Goal: Information Seeking & Learning: Learn about a topic

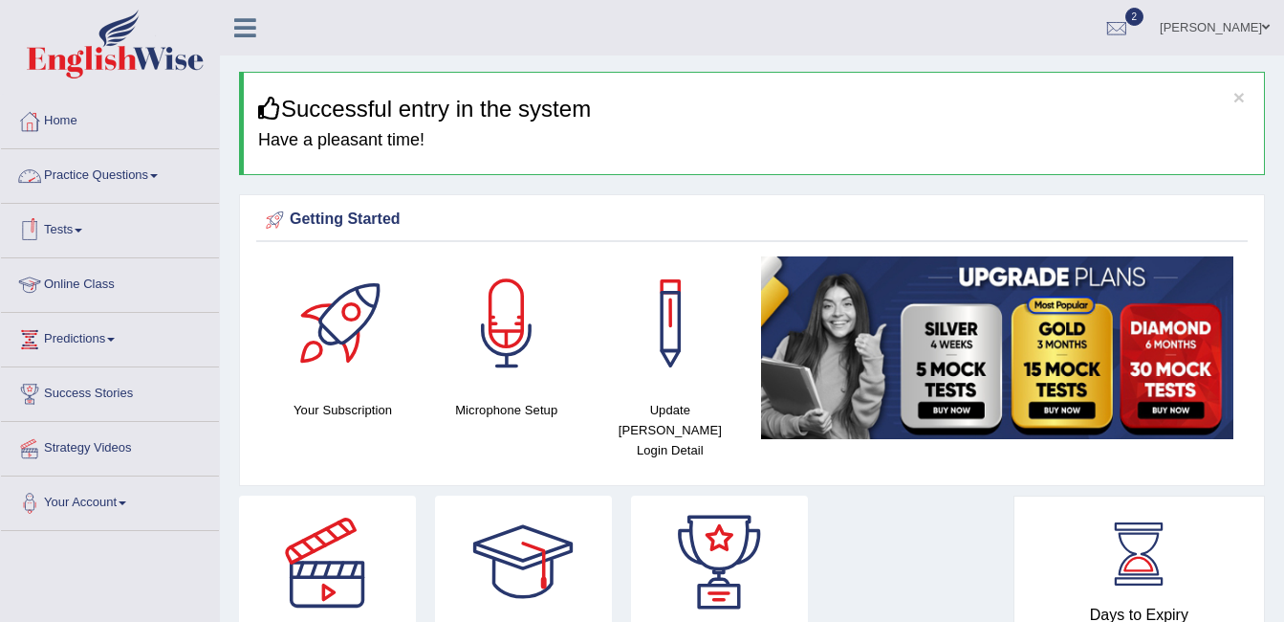
drag, startPoint x: 0, startPoint y: 0, endPoint x: 102, endPoint y: 170, distance: 198.6
click at [102, 170] on link "Practice Questions" at bounding box center [110, 173] width 218 height 48
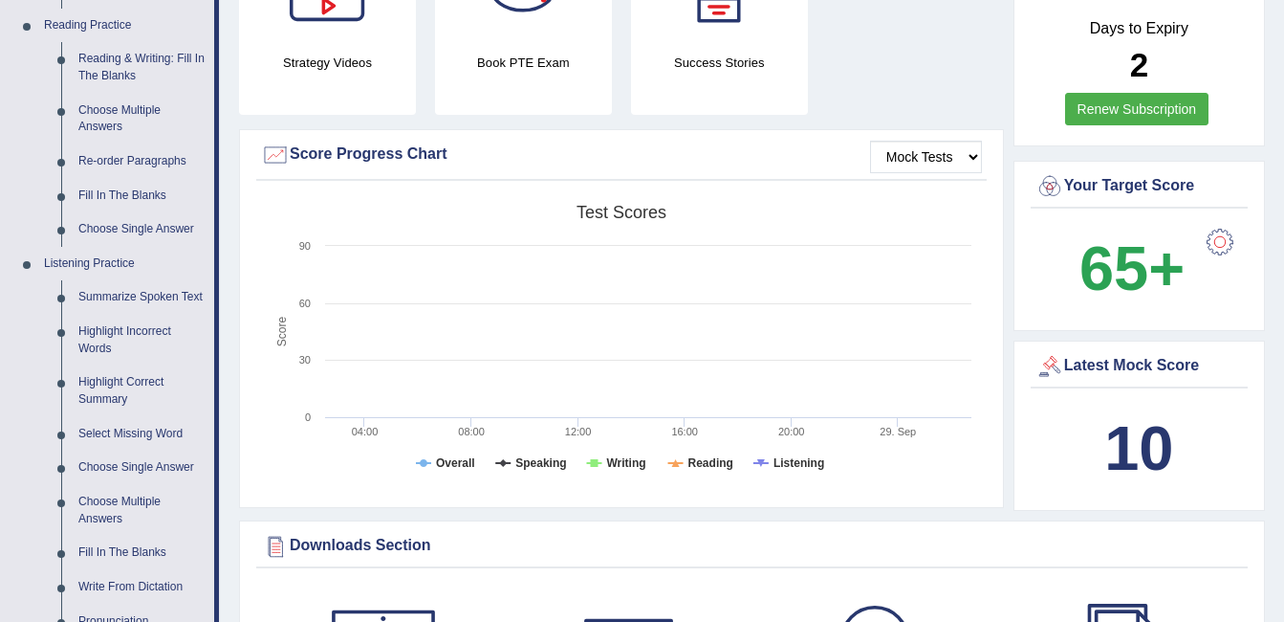
scroll to position [527, 0]
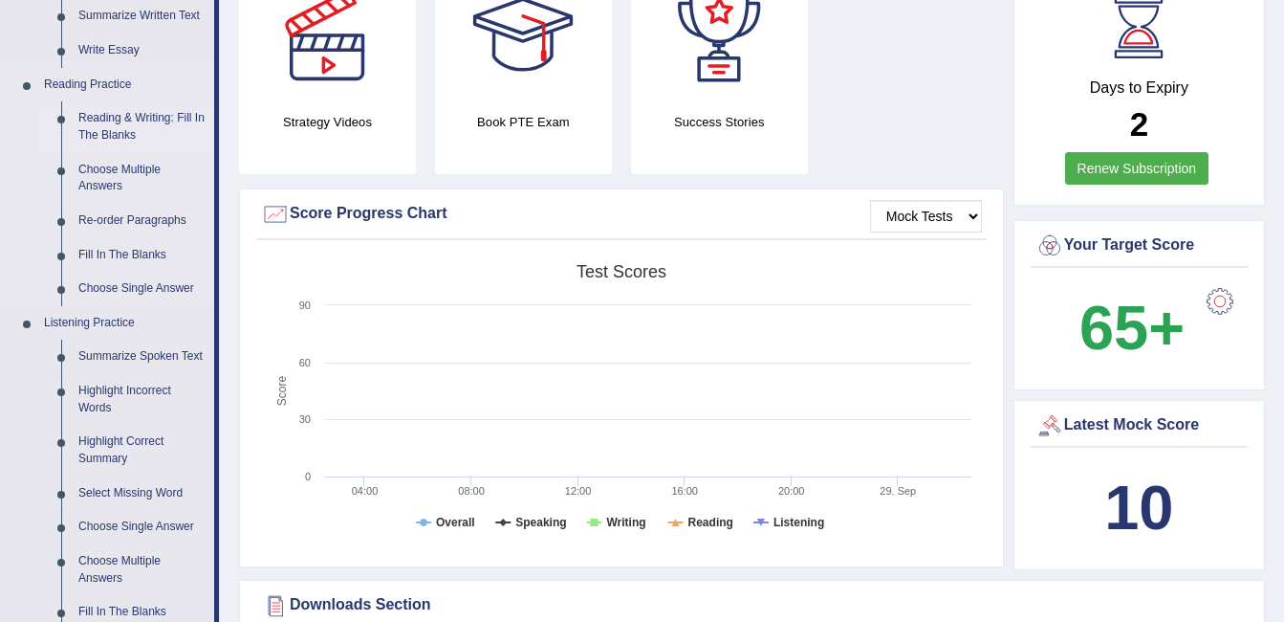
click at [146, 120] on link "Reading & Writing: Fill In The Blanks" at bounding box center [142, 126] width 144 height 51
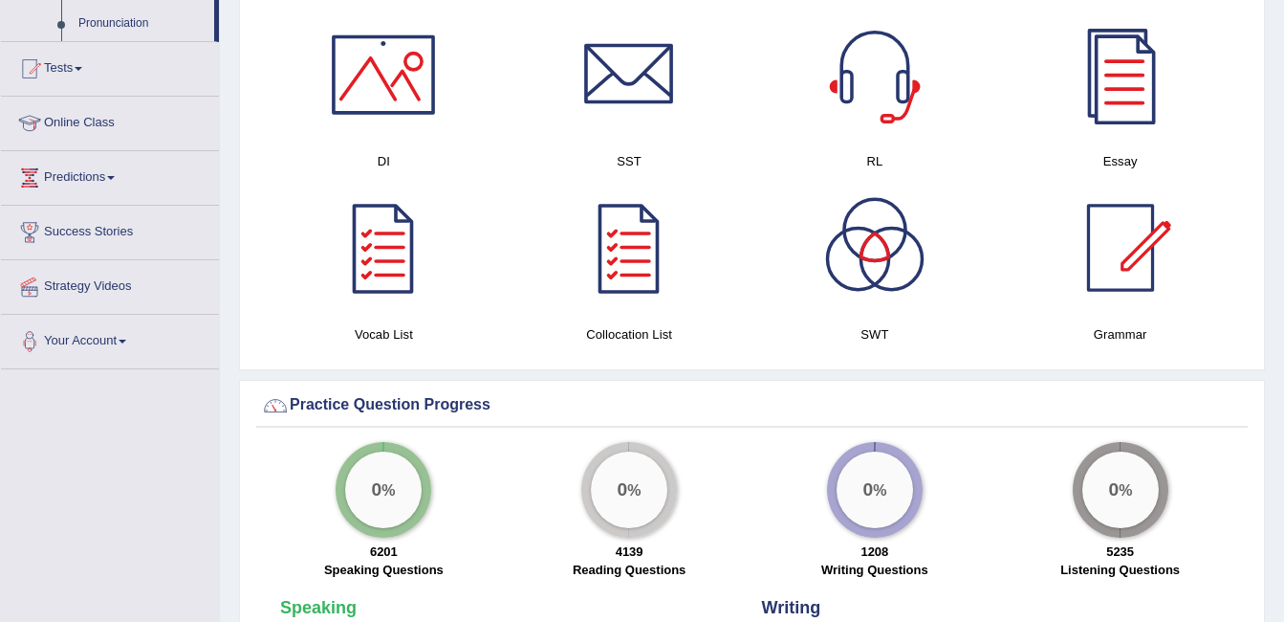
scroll to position [1244, 0]
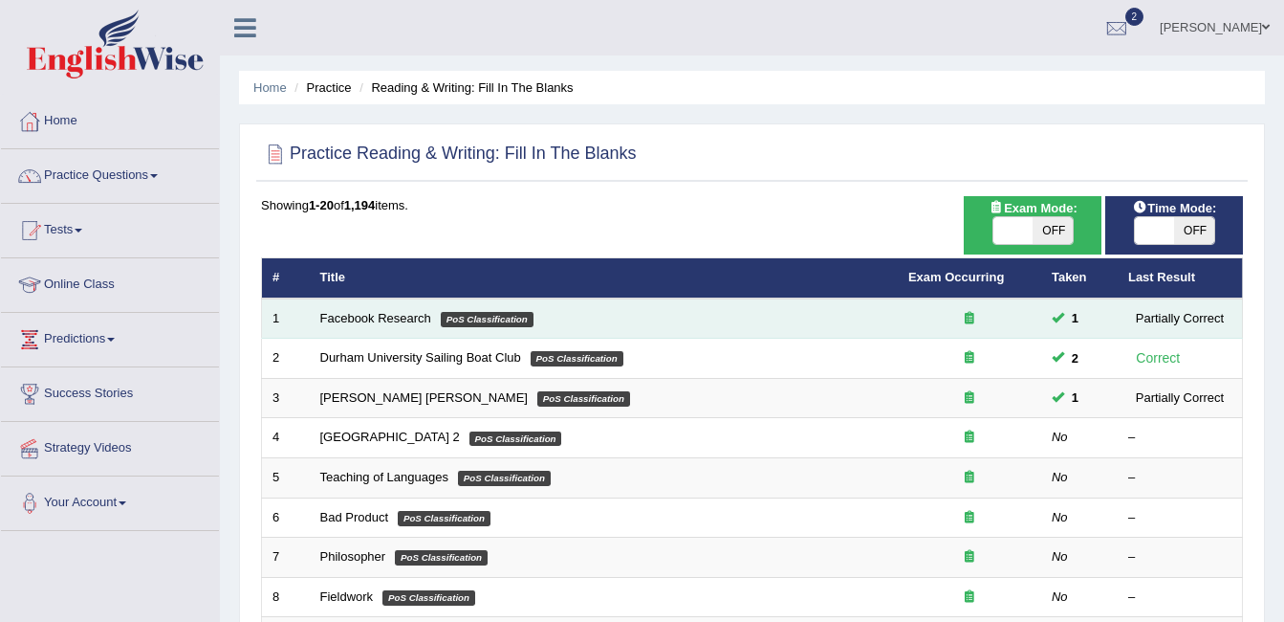
click at [654, 307] on td "Facebook Research PoS Classification" at bounding box center [604, 318] width 588 height 40
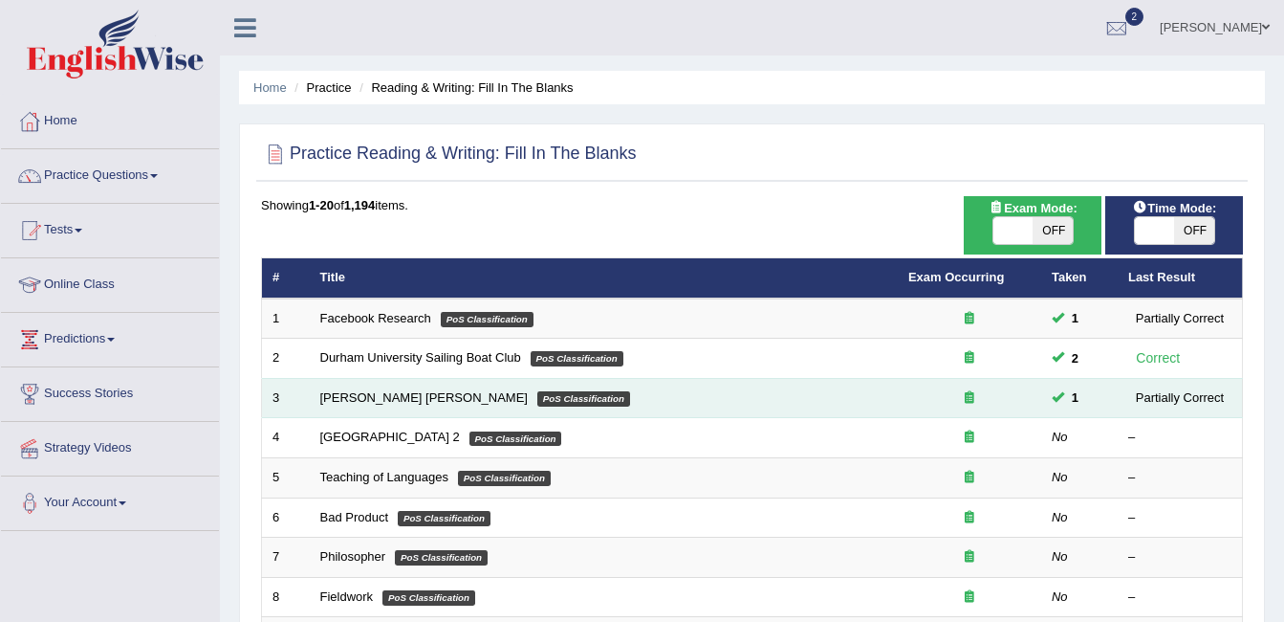
click at [621, 409] on td "Mona Lisa PoS Classification" at bounding box center [604, 398] width 588 height 40
click at [443, 391] on td "Mona Lisa PoS Classification" at bounding box center [604, 398] width 588 height 40
click at [537, 394] on em "PoS Classification" at bounding box center [583, 398] width 93 height 15
click at [517, 393] on td "Mona Lisa PoS Classification" at bounding box center [604, 398] width 588 height 40
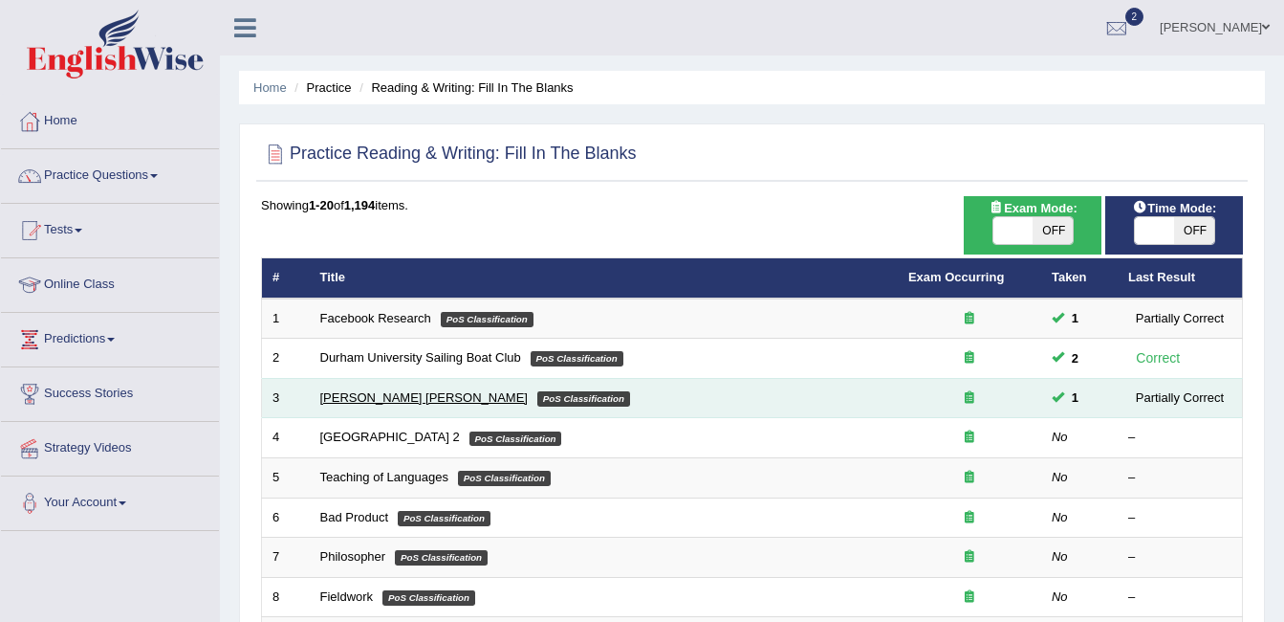
click at [322, 404] on link "Mona Lisa" at bounding box center [424, 397] width 208 height 14
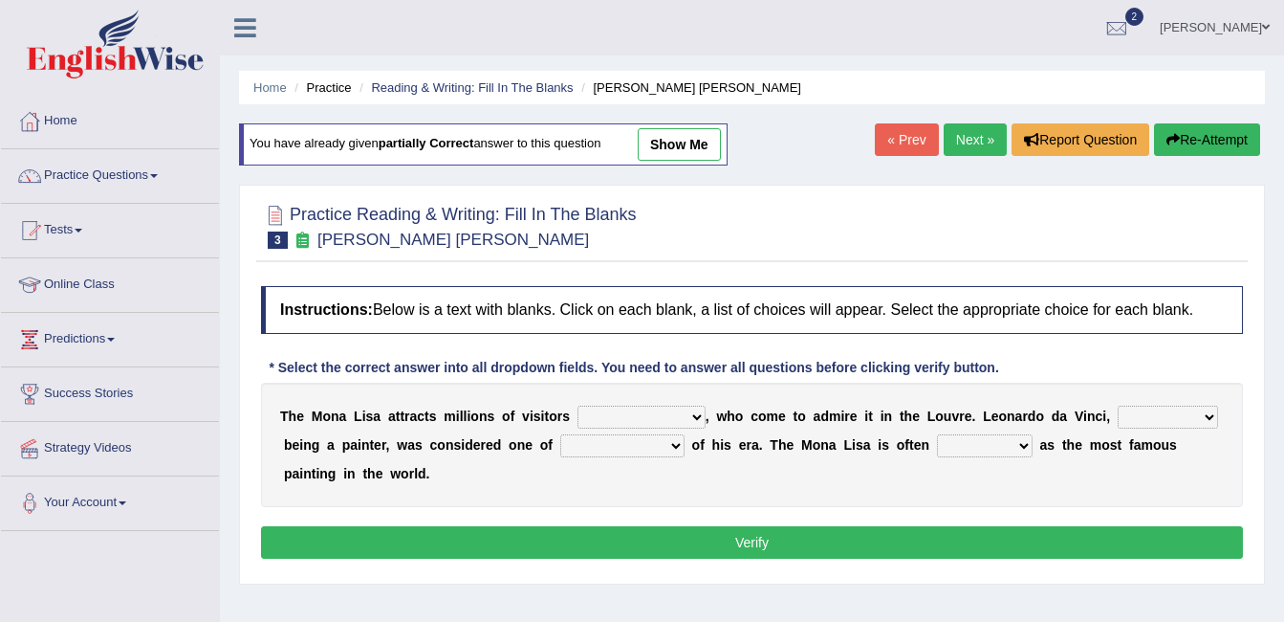
click at [690, 138] on link "show me" at bounding box center [679, 144] width 83 height 33
select select "per year"
select select "rather than"
select select "the best artists"
select select "described"
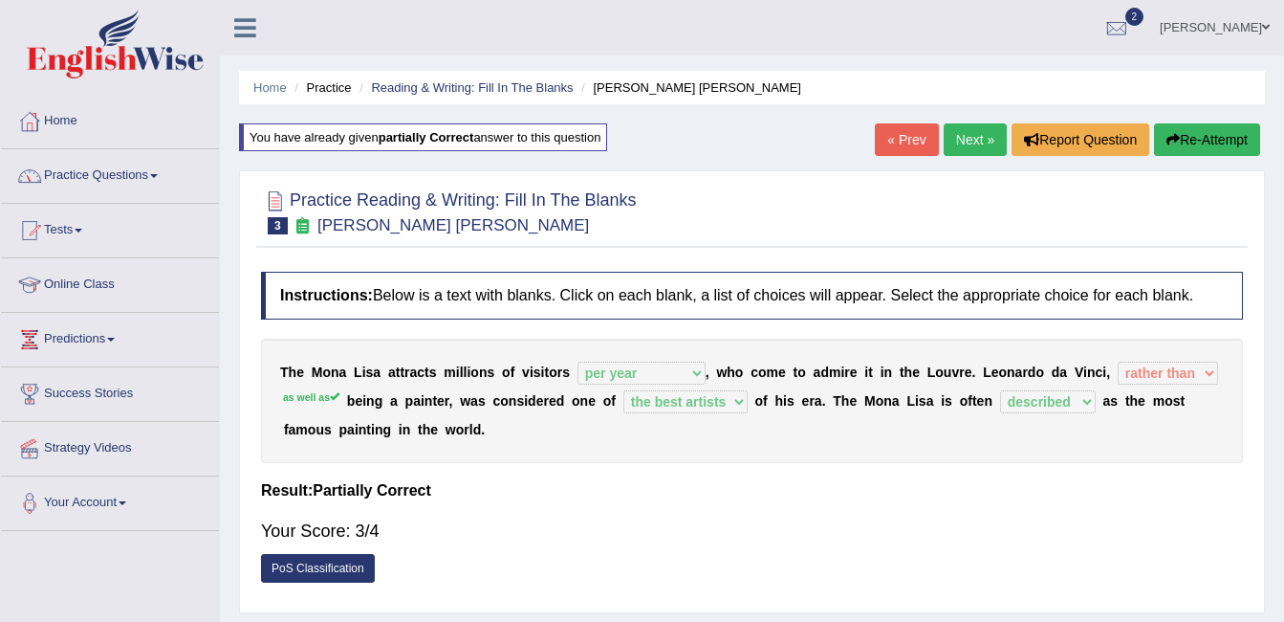
click at [893, 136] on link "« Prev" at bounding box center [906, 139] width 63 height 33
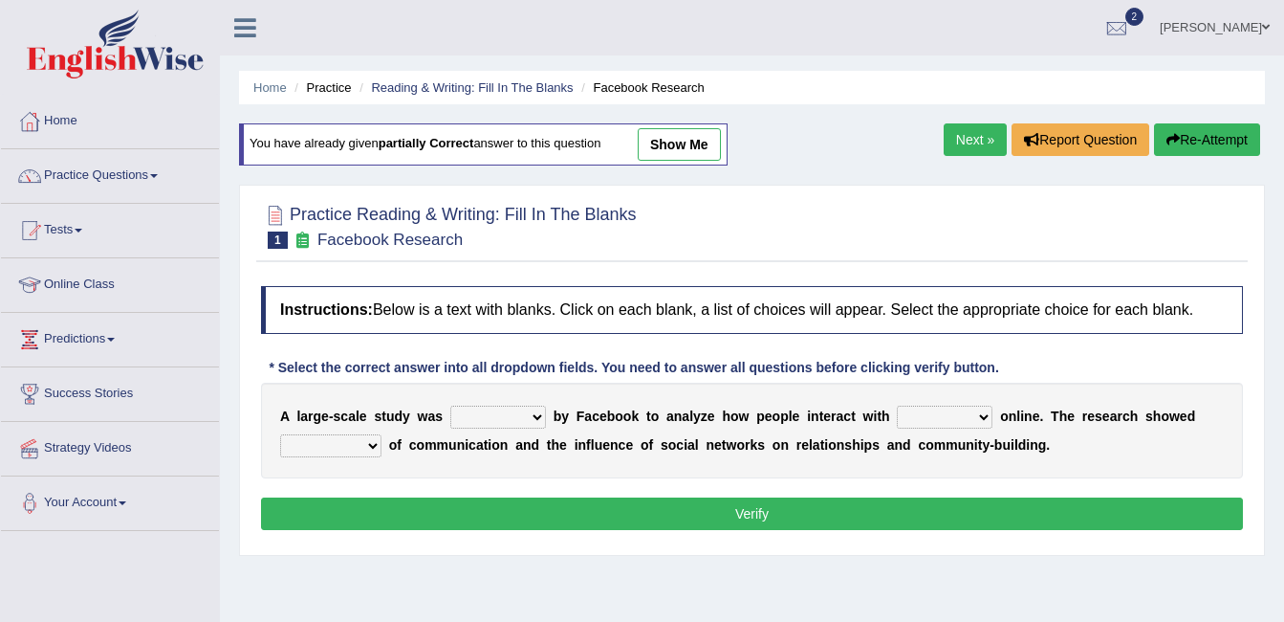
click at [677, 140] on link "show me" at bounding box center [679, 144] width 83 height 33
select select "surveyed"
select select "each other"
select select "advantages"
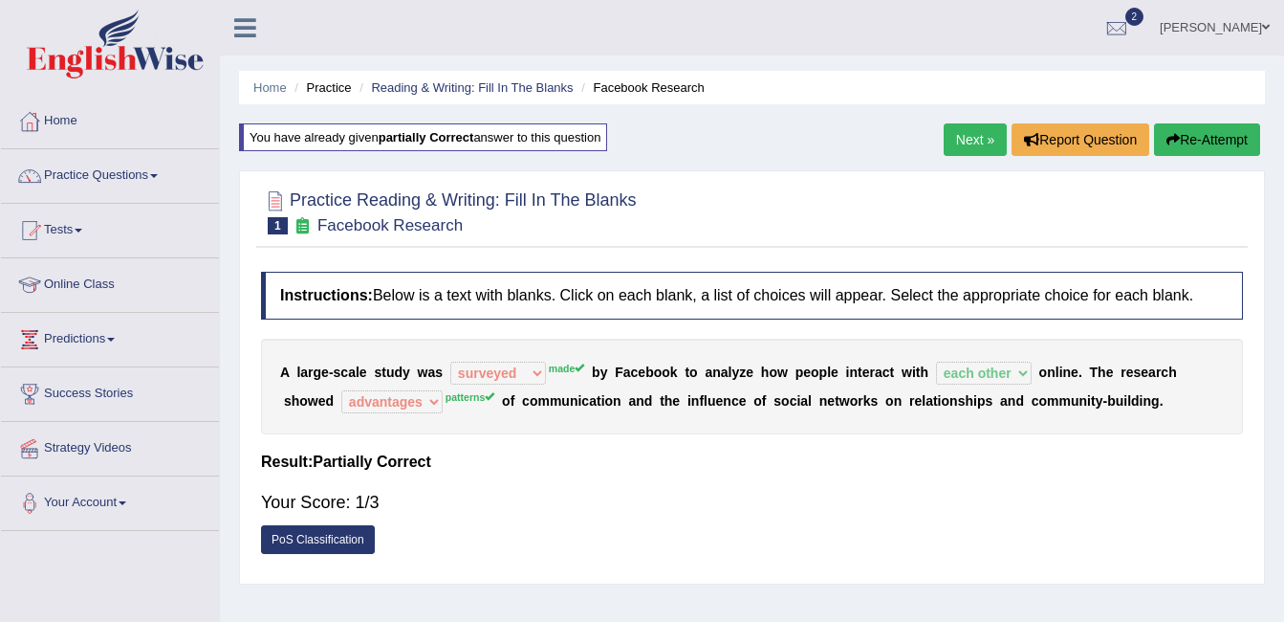
click at [964, 143] on link "Next »" at bounding box center [975, 139] width 63 height 33
click at [963, 144] on link "Next »" at bounding box center [975, 139] width 63 height 33
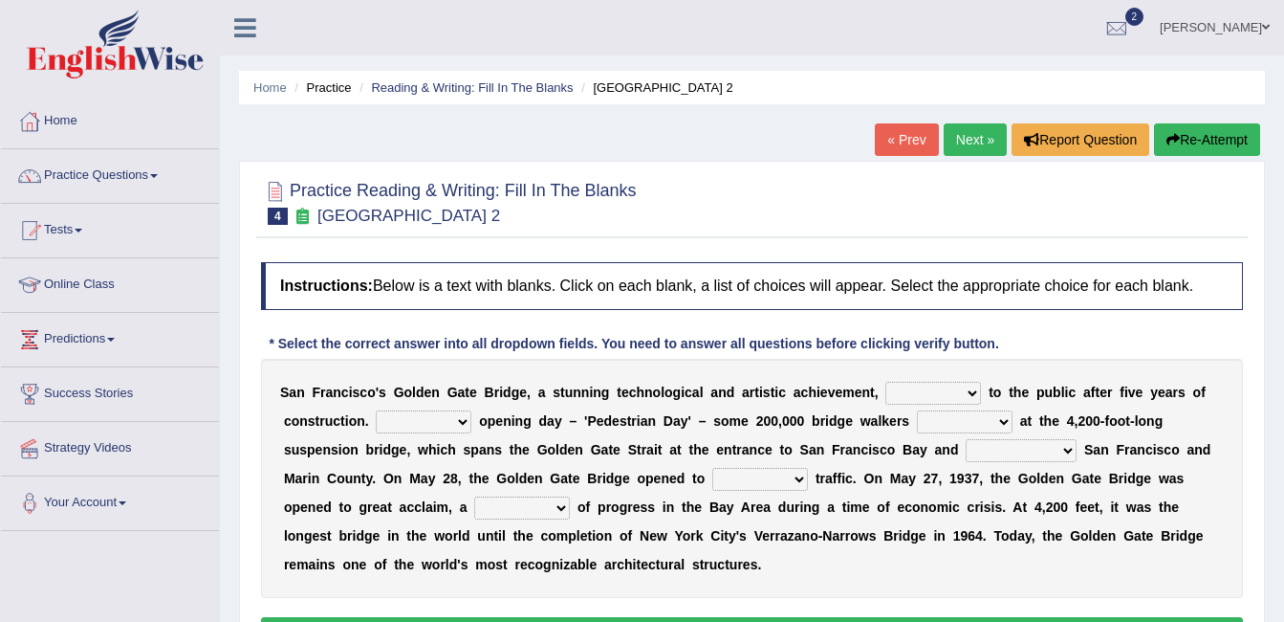
click at [926, 395] on select "opens closes appears equals" at bounding box center [934, 393] width 96 height 23
click at [927, 394] on select "opens closes appears equals" at bounding box center [934, 393] width 96 height 23
select select "opens"
click at [886, 382] on select "opens closes appears equals" at bounding box center [934, 393] width 96 height 23
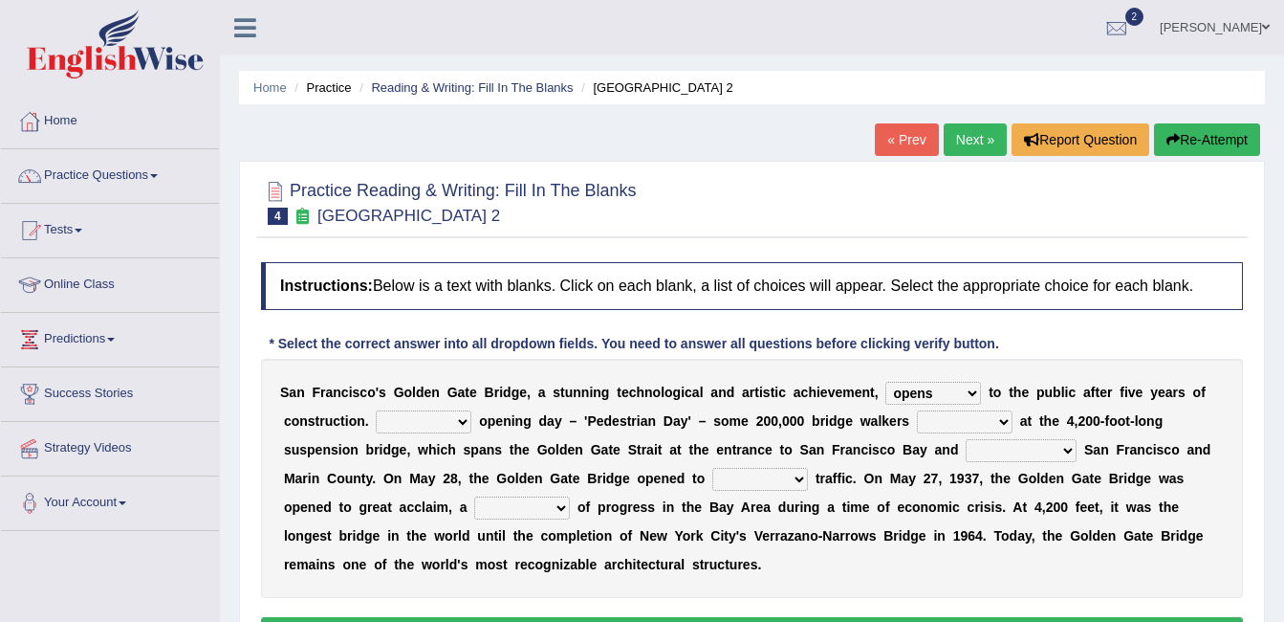
click at [458, 425] on select "On During Since When" at bounding box center [424, 421] width 96 height 23
select select "On"
click at [376, 410] on select "On During Since When" at bounding box center [424, 421] width 96 height 23
click at [970, 423] on select "stationed looked marveled laughed" at bounding box center [965, 421] width 96 height 23
select select "stationed"
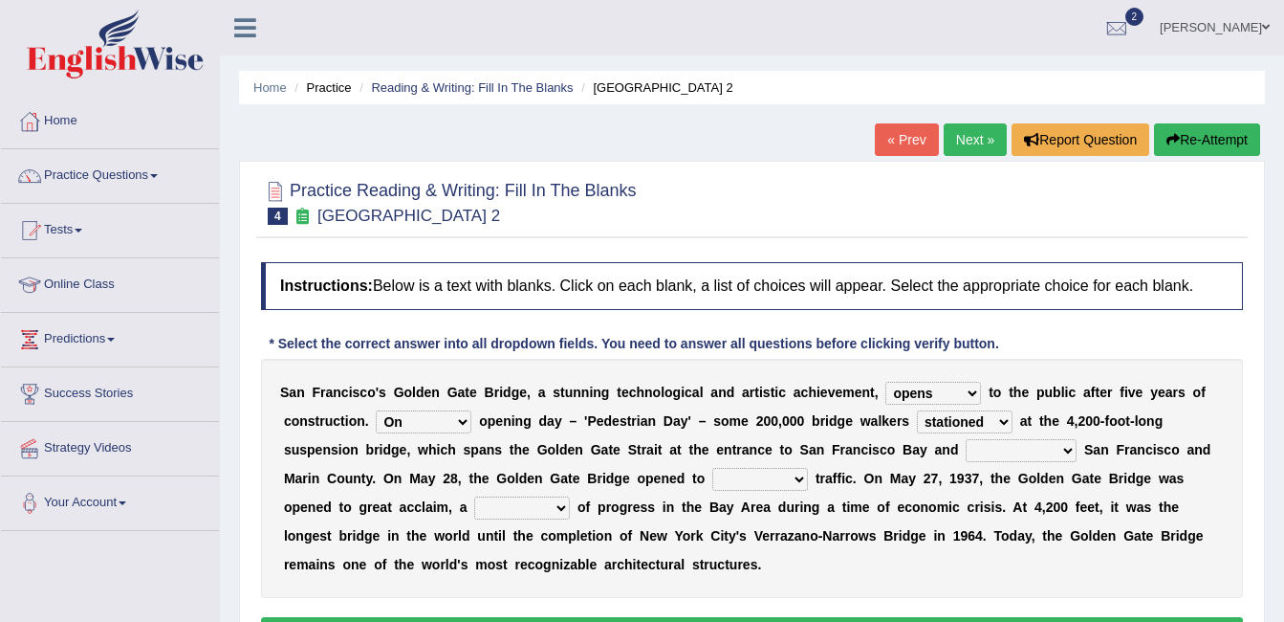
click at [917, 410] on select "stationed looked marveled laughed" at bounding box center [965, 421] width 96 height 23
click at [966, 448] on select "separates connects channels differentiates" at bounding box center [1021, 450] width 111 height 23
select select "connects"
click at [966, 439] on select "separates connects channels differentiates" at bounding box center [1021, 450] width 111 height 23
click at [712, 475] on select "aquatic vehicular airborne watertight" at bounding box center [760, 479] width 96 height 23
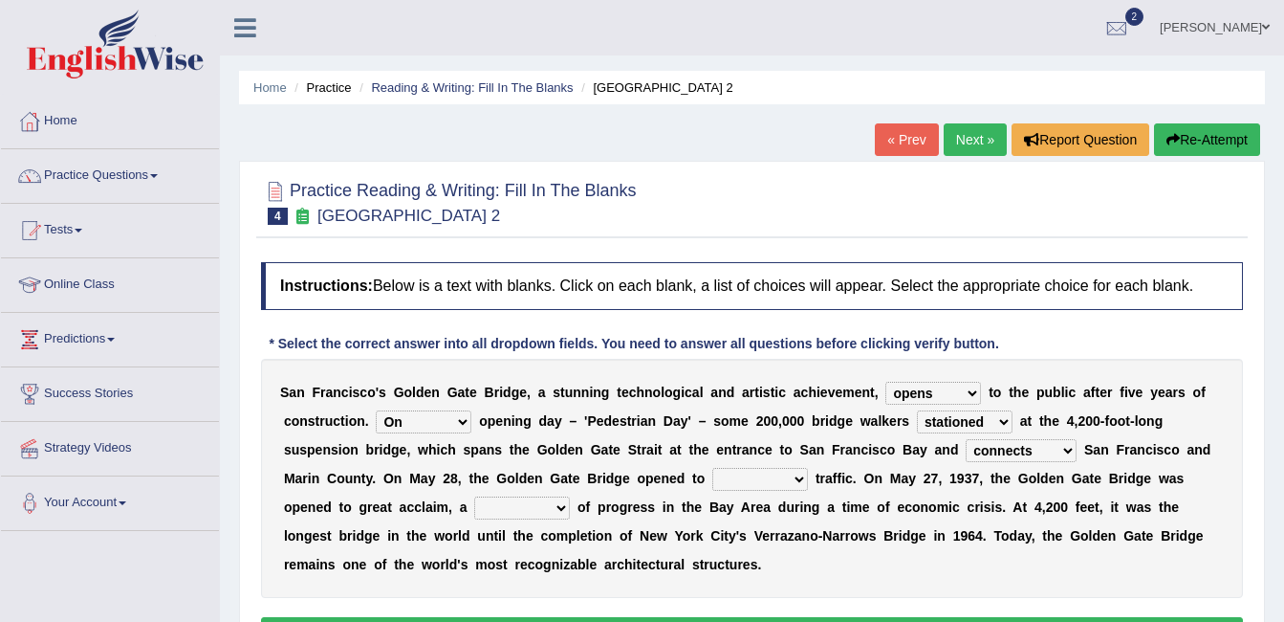
select select "vehicular"
click at [712, 468] on select "aquatic vehicular airborne watertight" at bounding box center [760, 479] width 96 height 23
click at [712, 478] on select "aquatic vehicular airborne watertight" at bounding box center [760, 479] width 96 height 23
click at [765, 563] on div "S a n F r a n c i s c o ' s G o l d e n G a t e B r i d g e , a s t u n n i n g…" at bounding box center [752, 478] width 982 height 239
click at [474, 508] on select "denial symbol technique yield" at bounding box center [522, 507] width 96 height 23
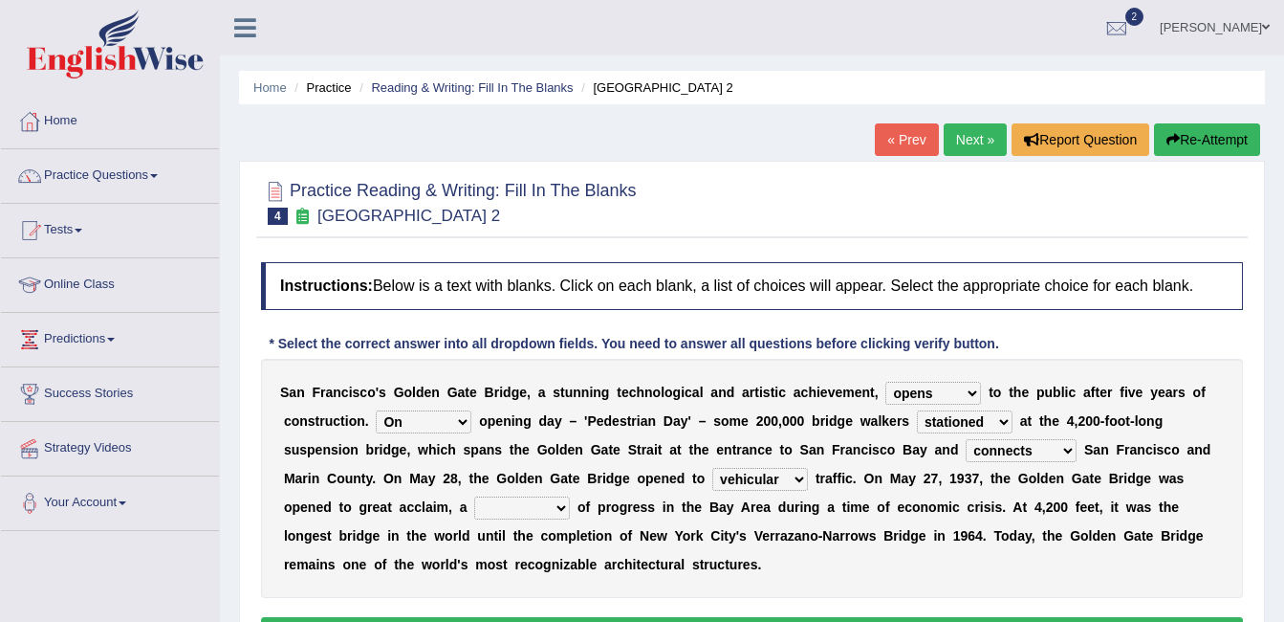
select select "symbol"
click at [474, 496] on select "denial symbol technique yield" at bounding box center [522, 507] width 96 height 23
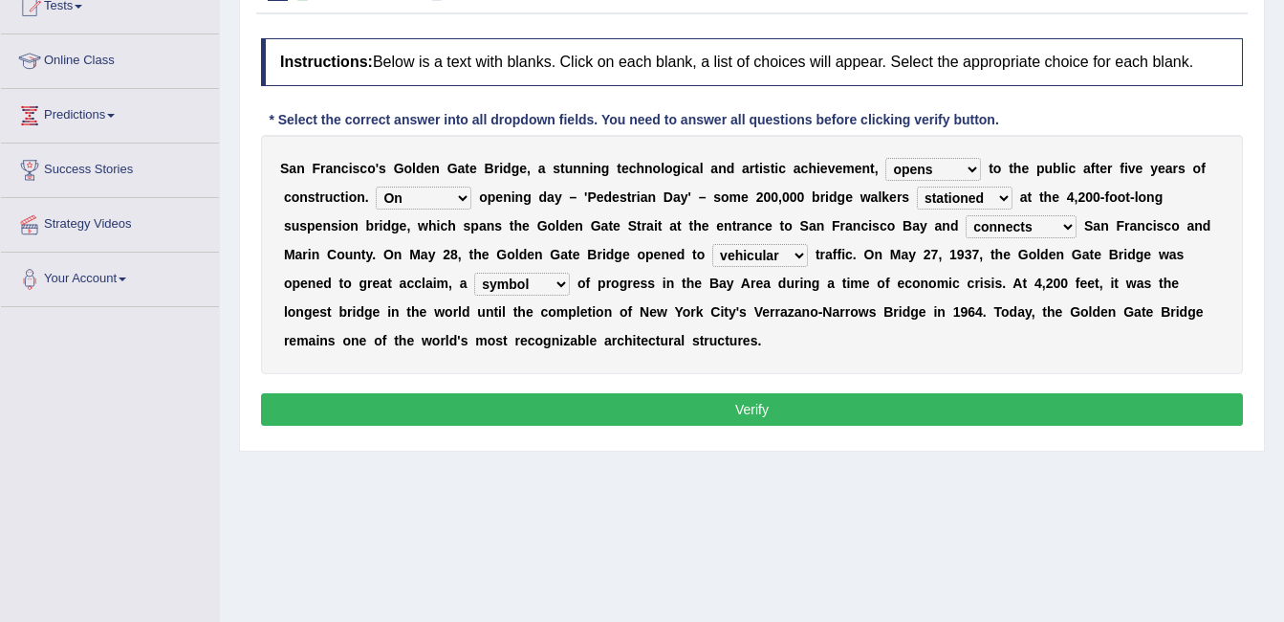
scroll to position [235, 0]
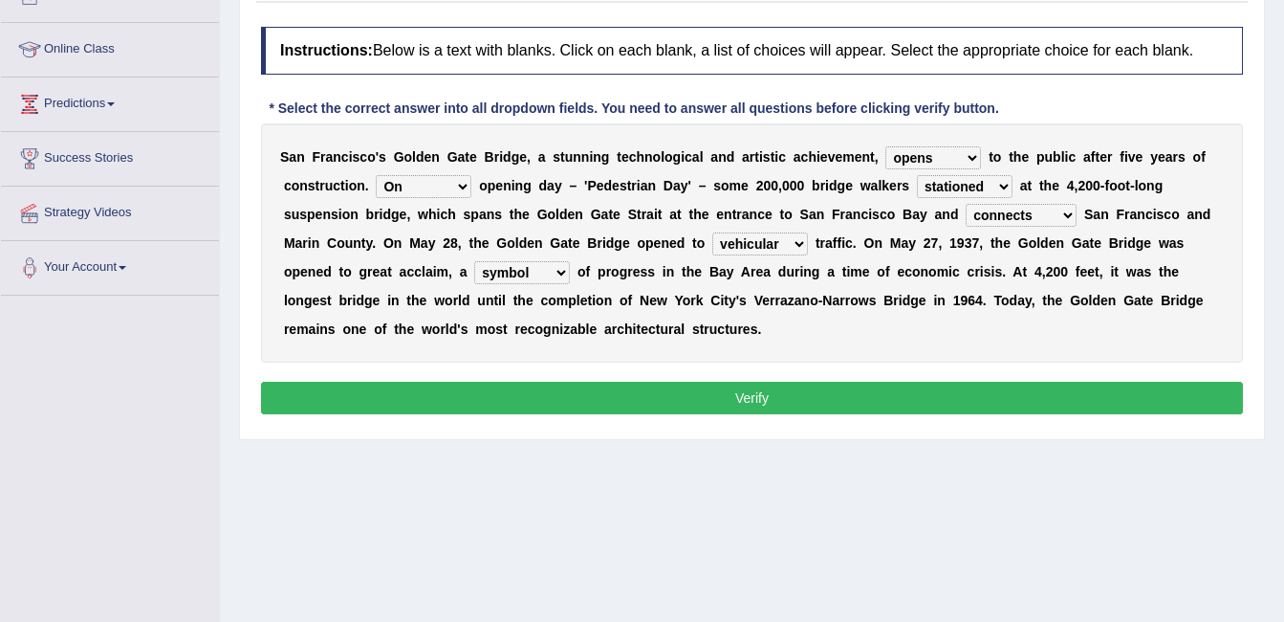
click at [708, 404] on button "Verify" at bounding box center [752, 398] width 982 height 33
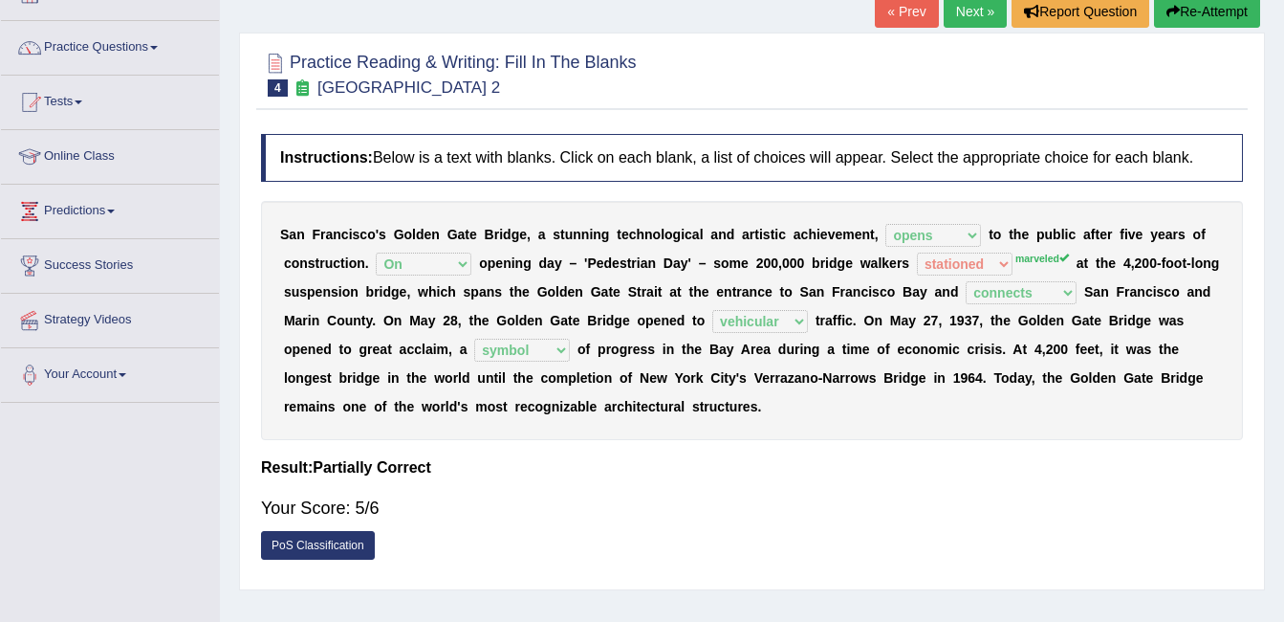
scroll to position [122, 0]
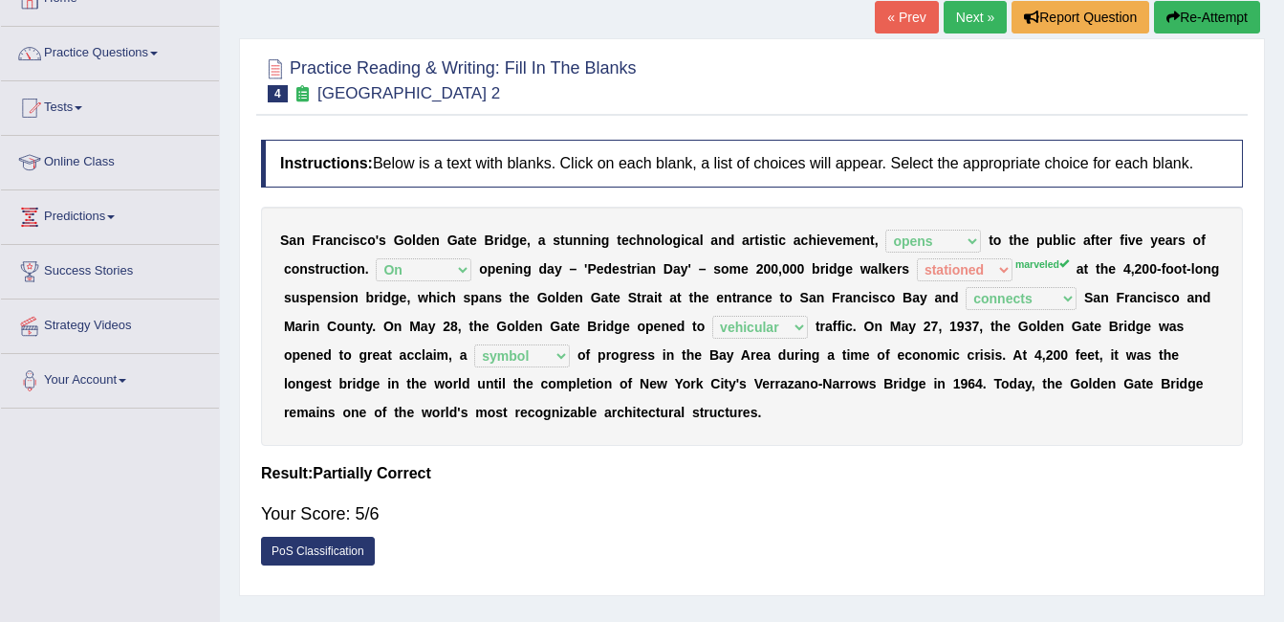
click at [985, 14] on link "Next »" at bounding box center [975, 17] width 63 height 33
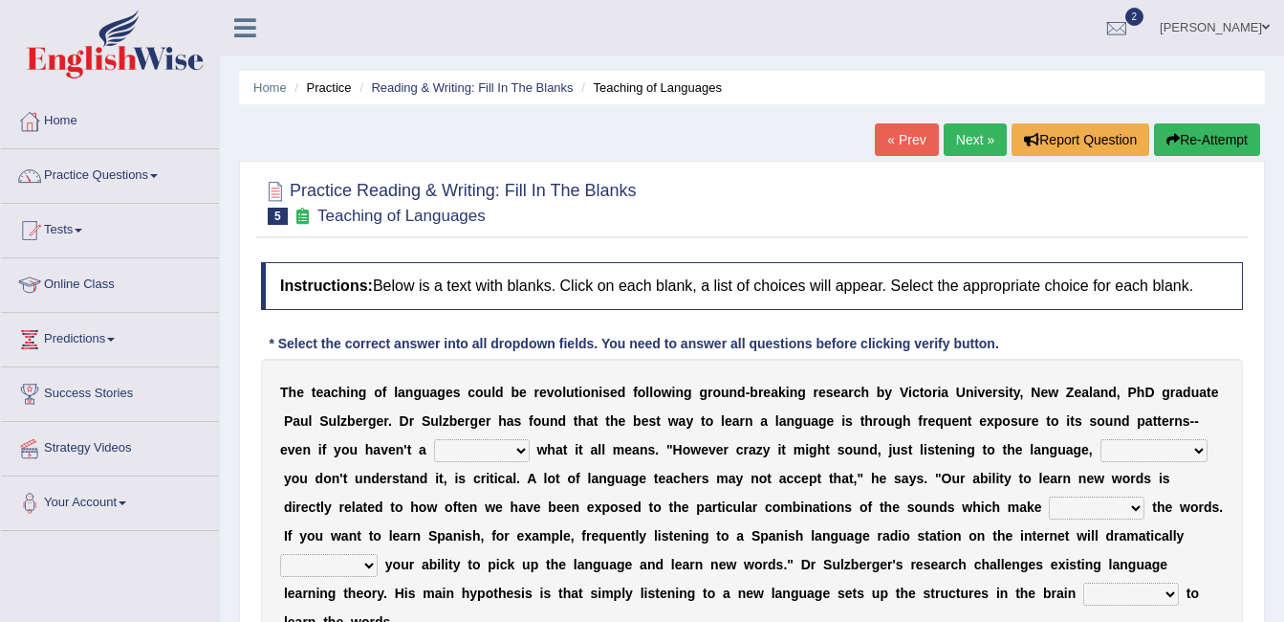
click at [434, 450] on select "dew claw clue due" at bounding box center [482, 450] width 96 height 23
